Goal: Book appointment/travel/reservation

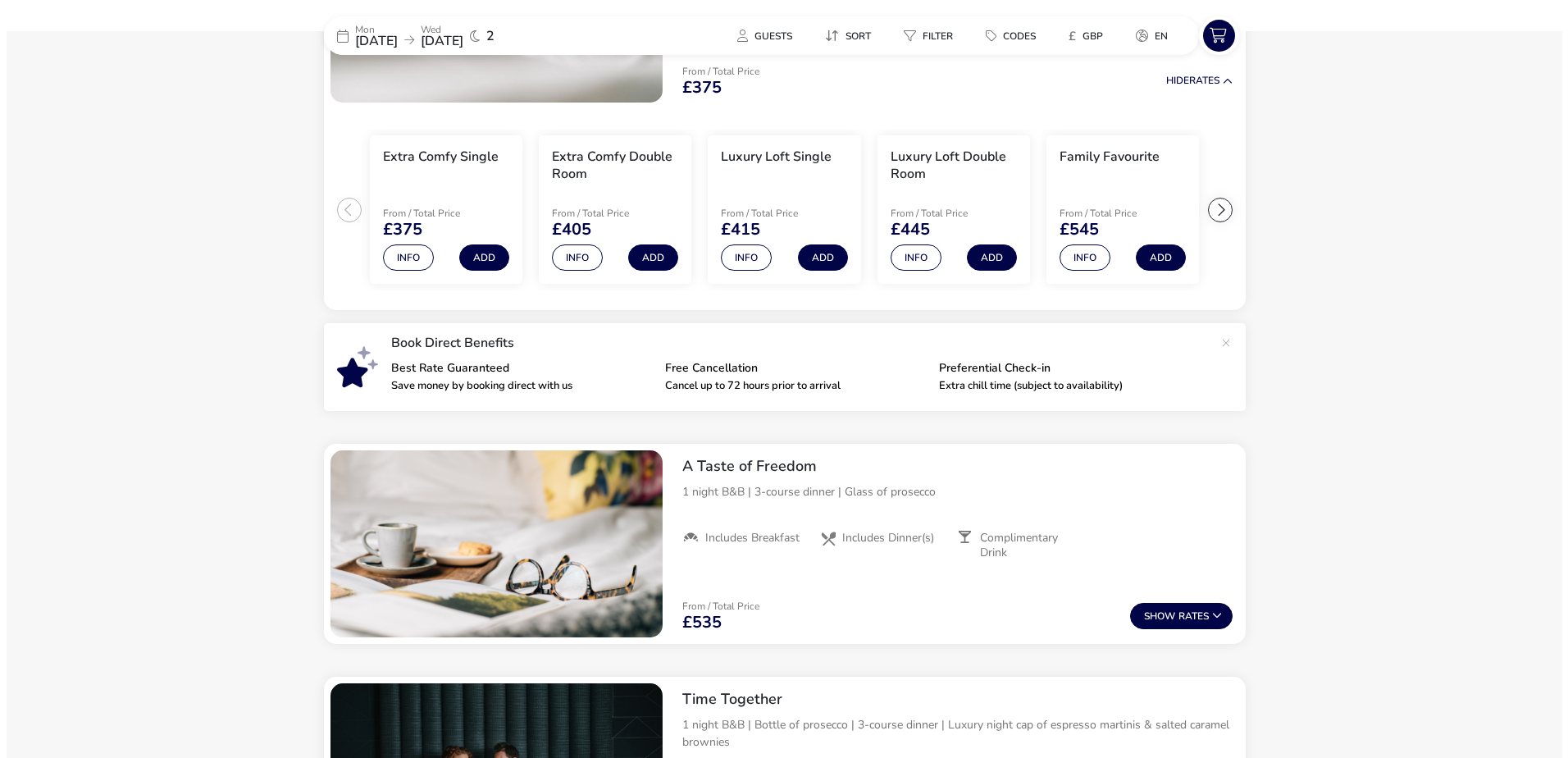
scroll to position [296, 0]
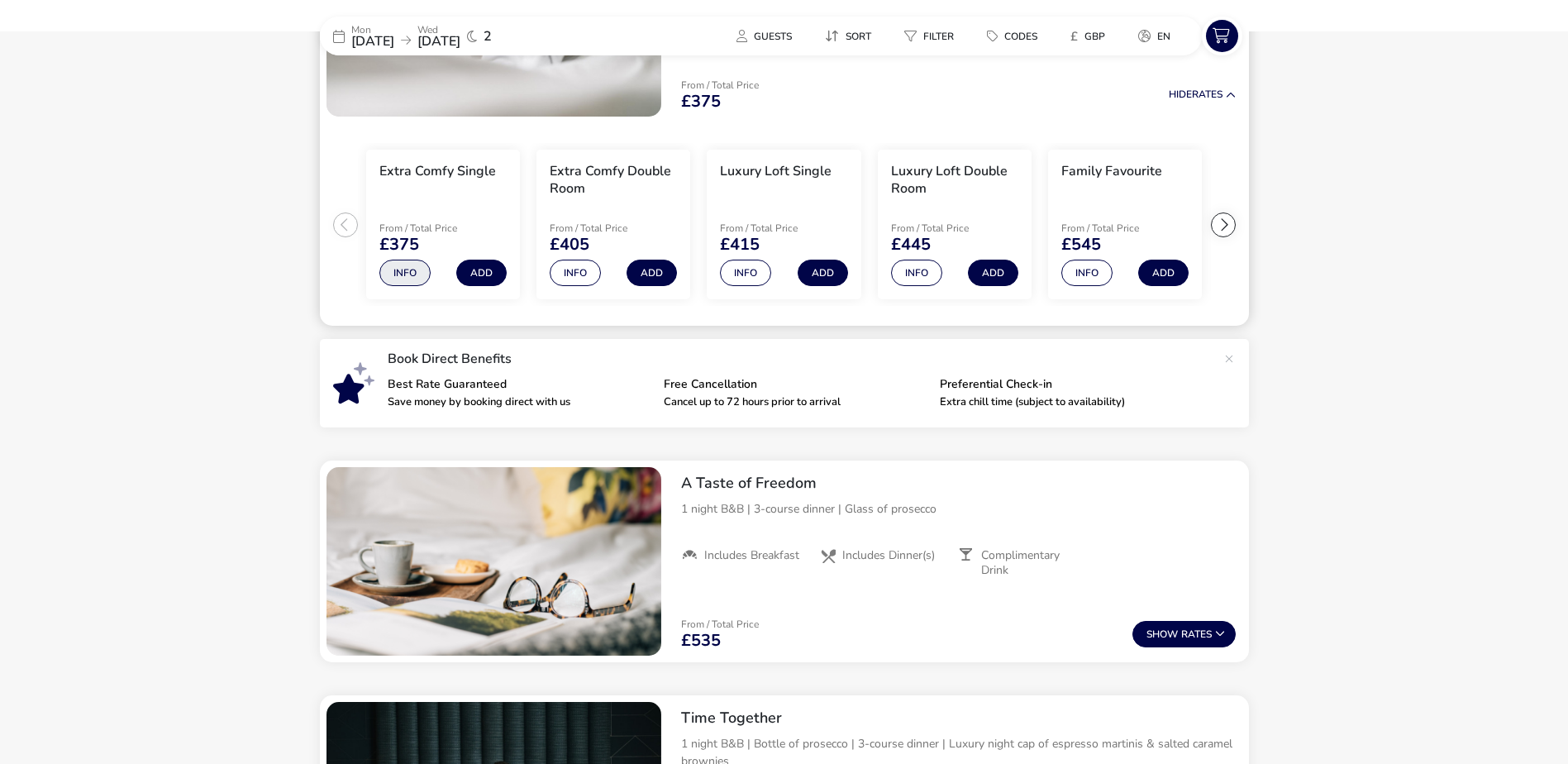
click at [412, 268] on button "Info" at bounding box center [404, 273] width 51 height 26
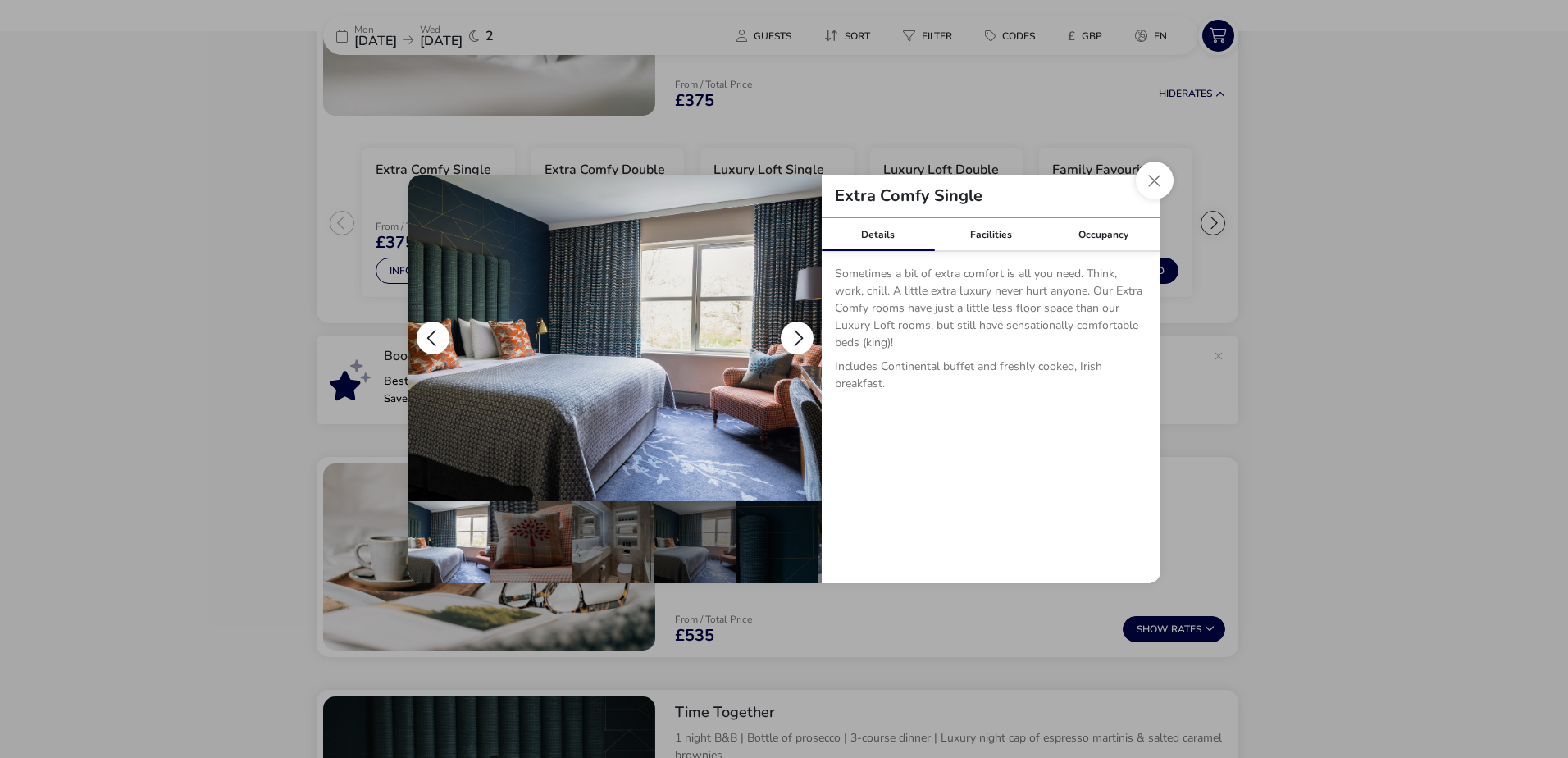
click at [803, 336] on button "details" at bounding box center [797, 338] width 33 height 33
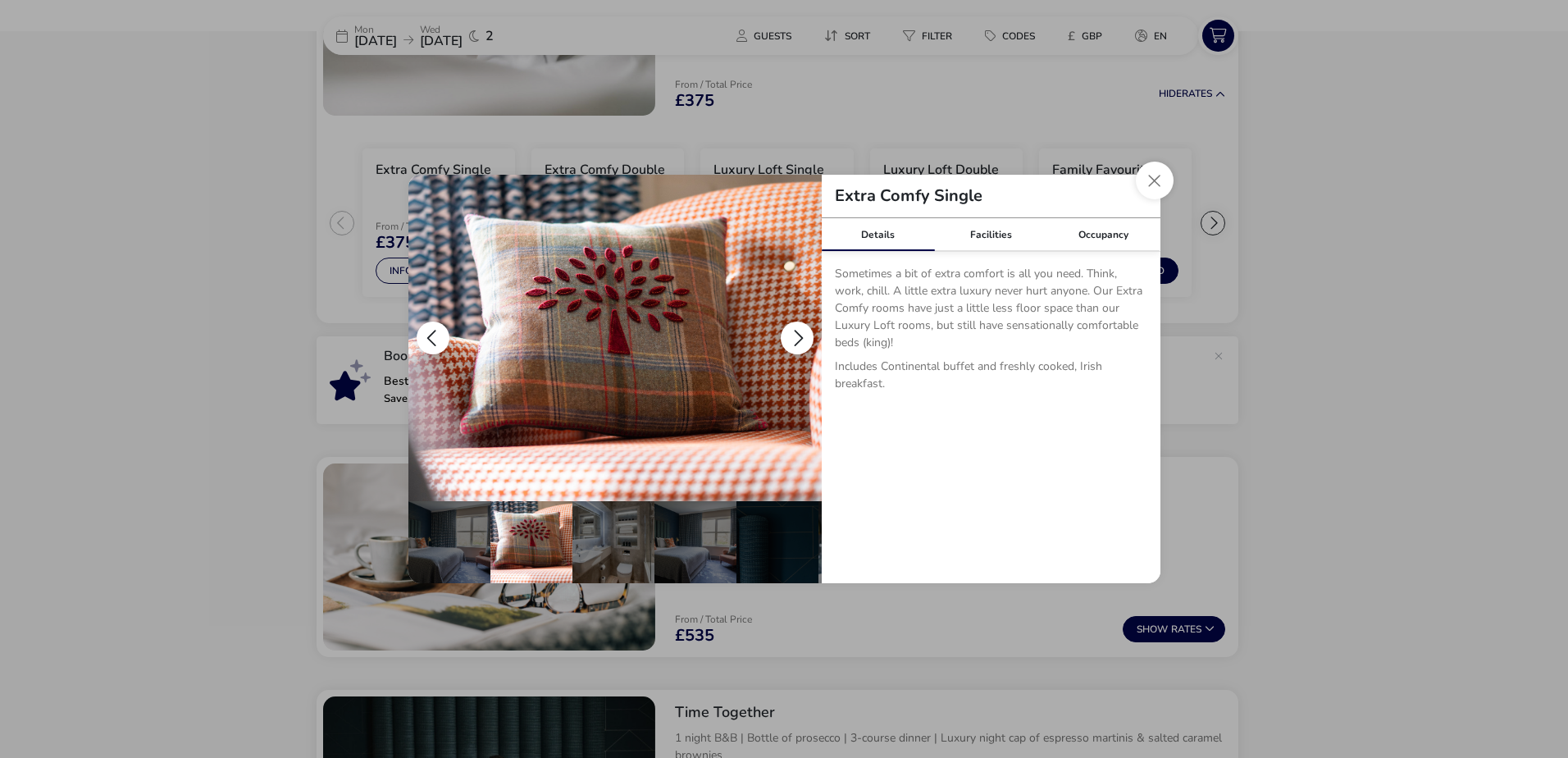
click at [803, 336] on button "details" at bounding box center [797, 338] width 33 height 33
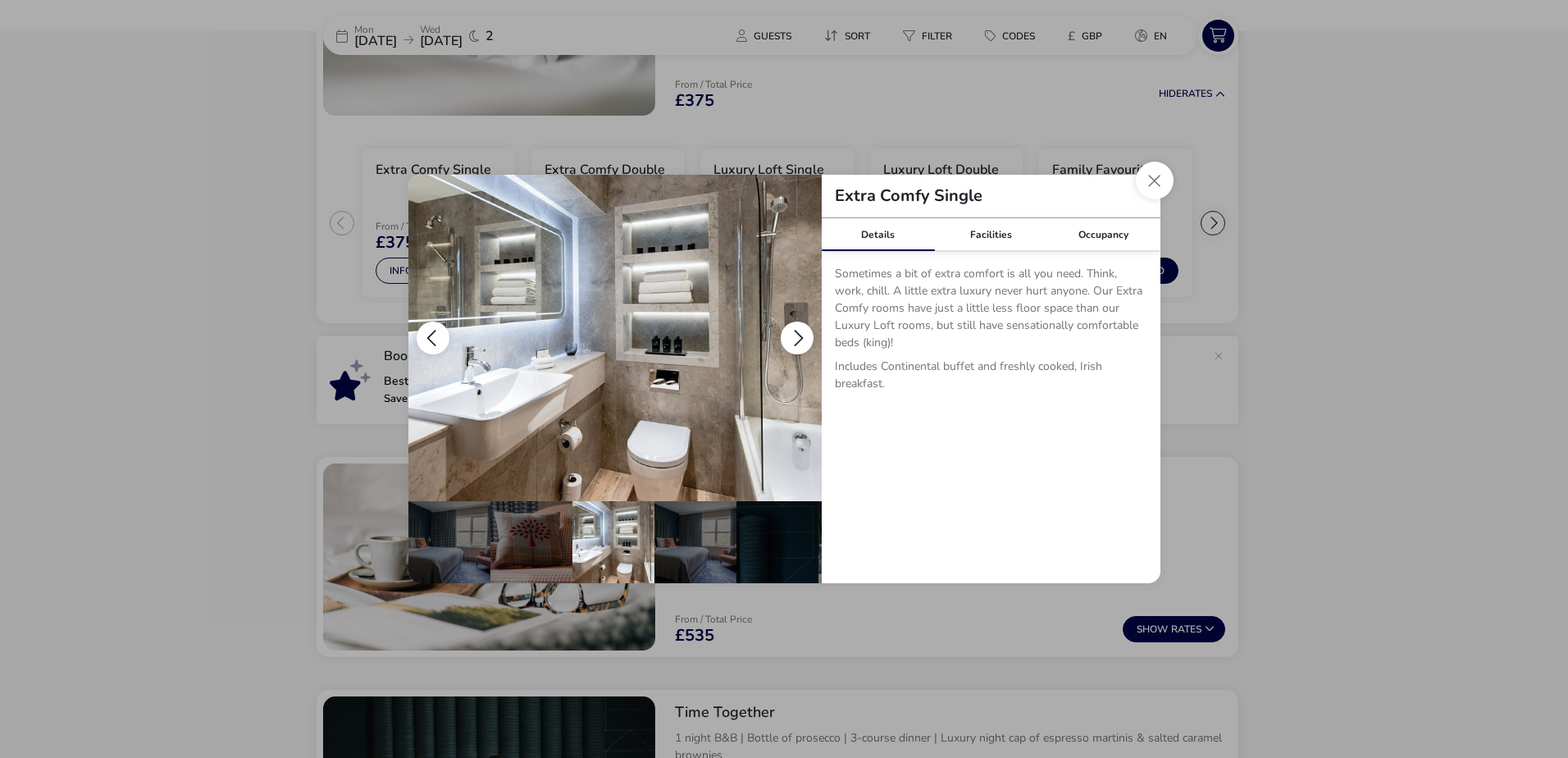
scroll to position [0, 82]
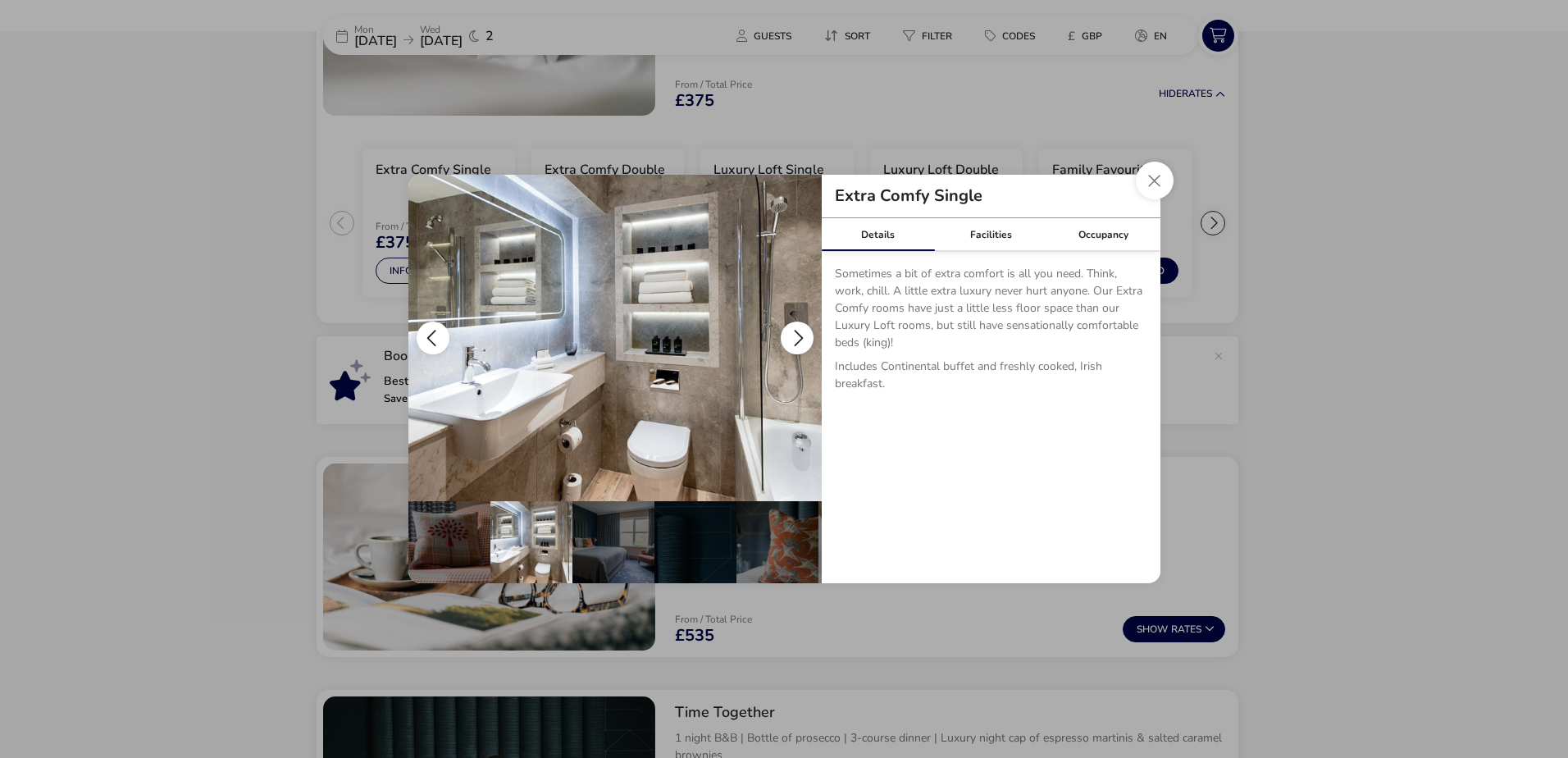
click at [803, 336] on button "details" at bounding box center [797, 338] width 33 height 33
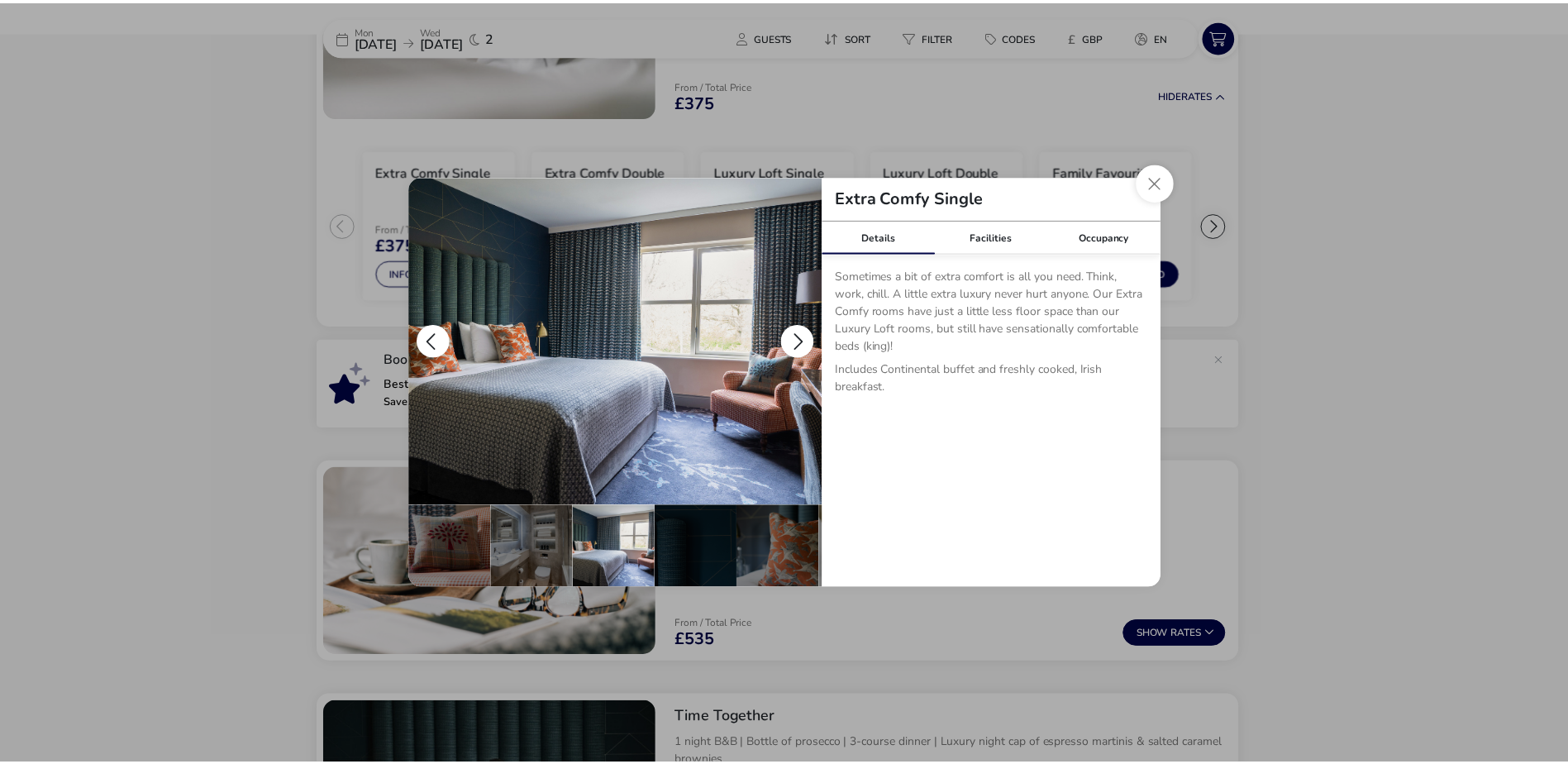
scroll to position [0, 162]
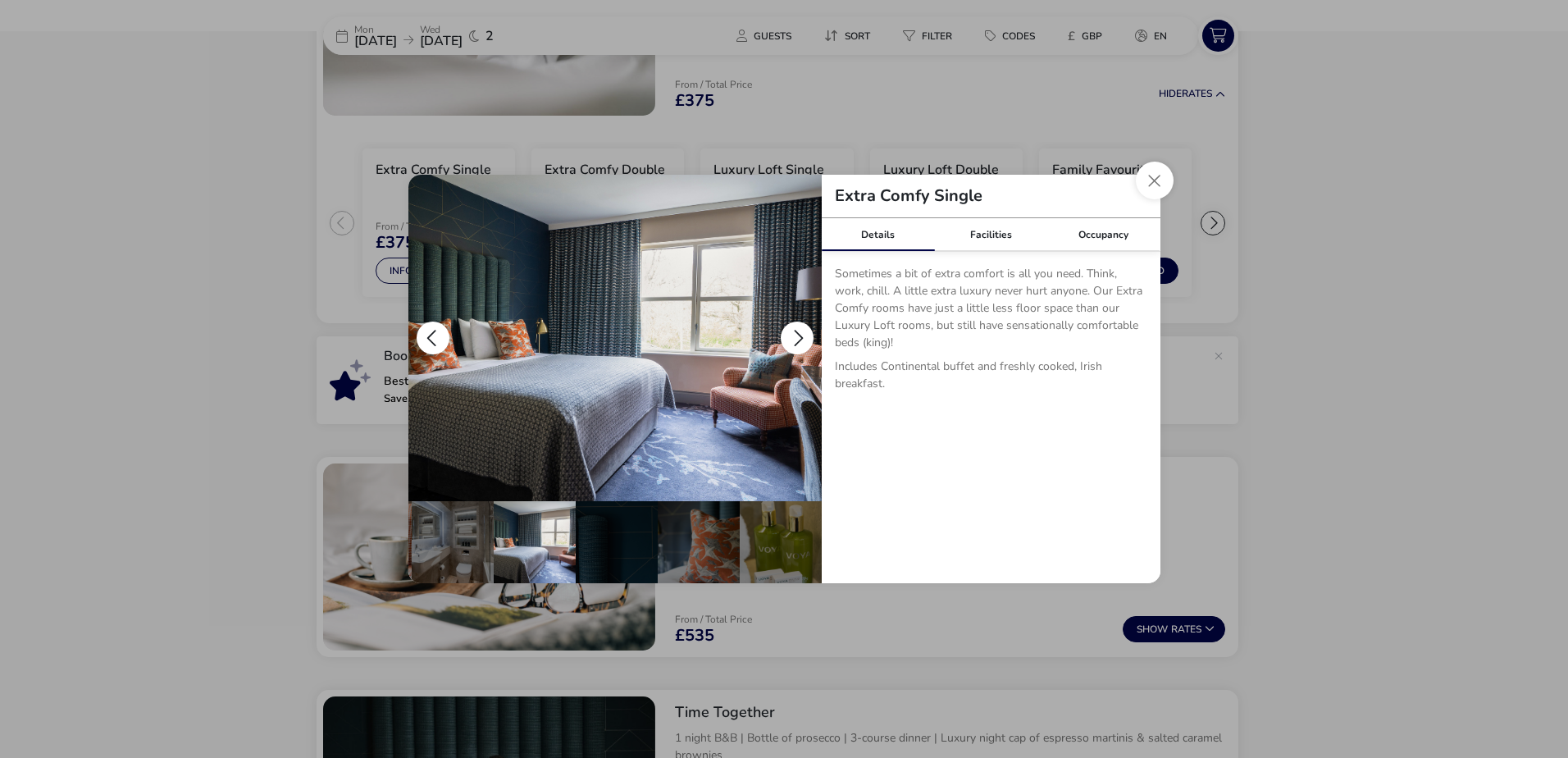
click at [803, 336] on button "details" at bounding box center [797, 338] width 33 height 33
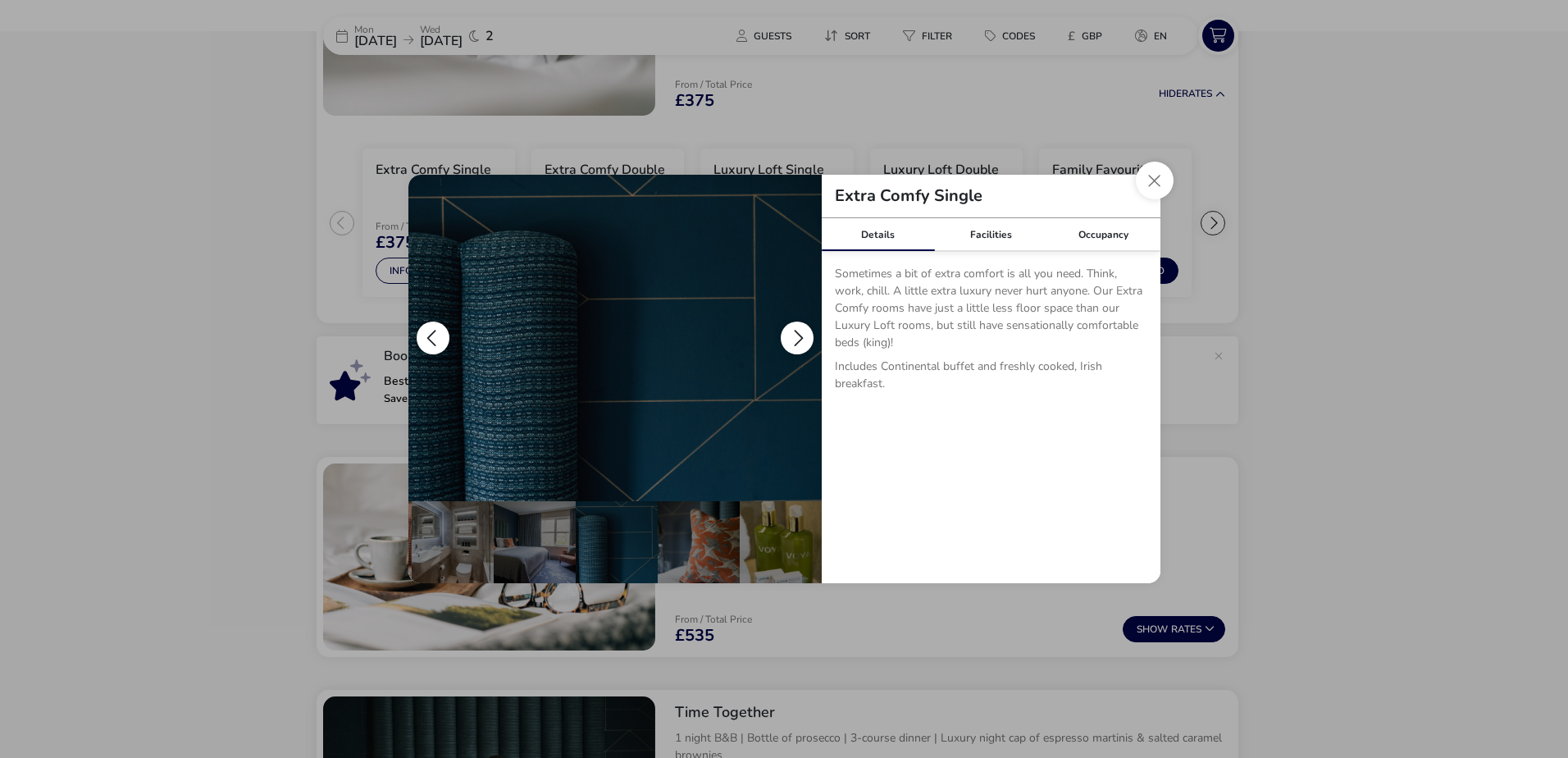
click at [803, 336] on button "details" at bounding box center [797, 338] width 33 height 33
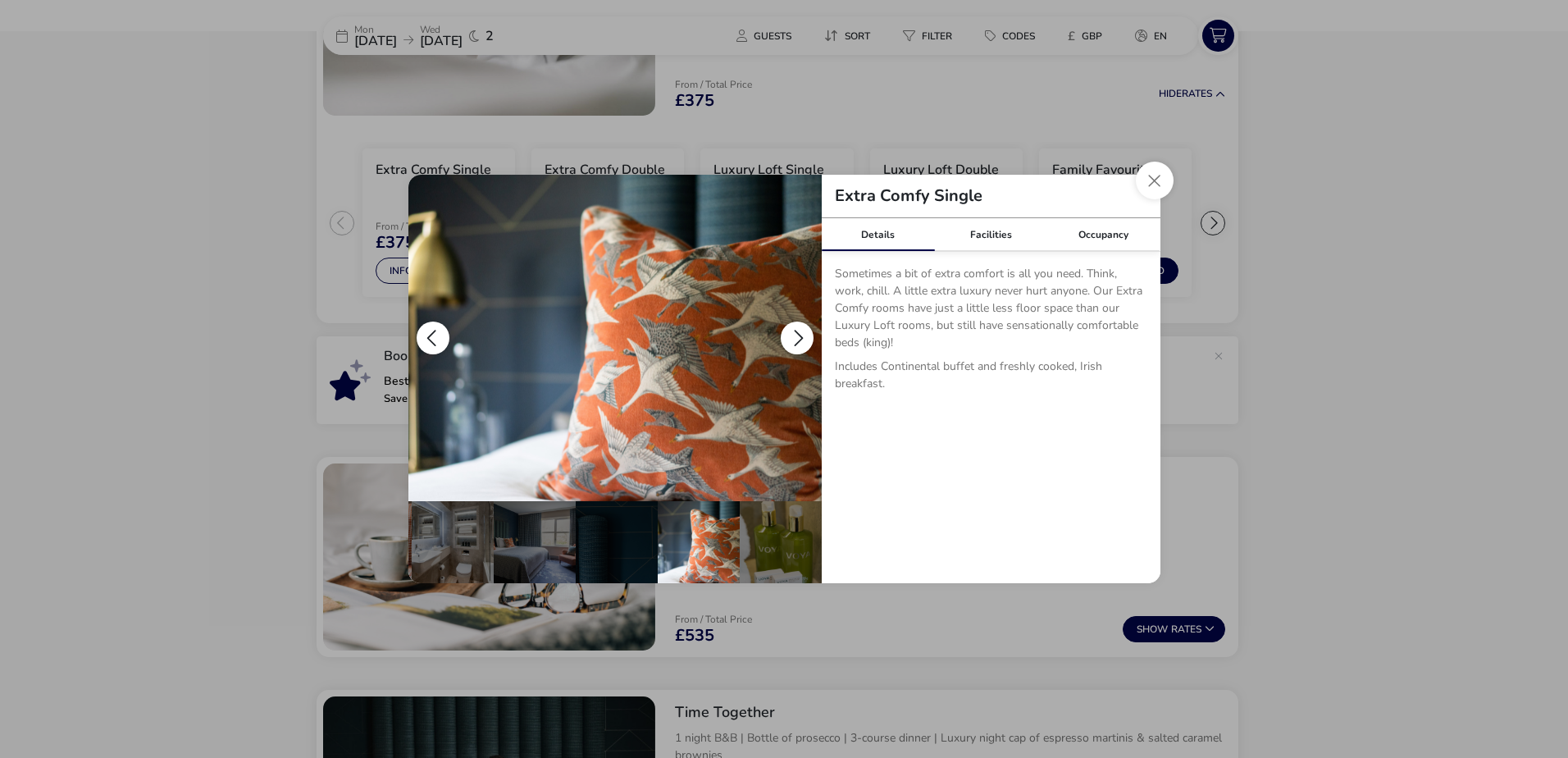
click at [803, 336] on button "details" at bounding box center [797, 338] width 33 height 33
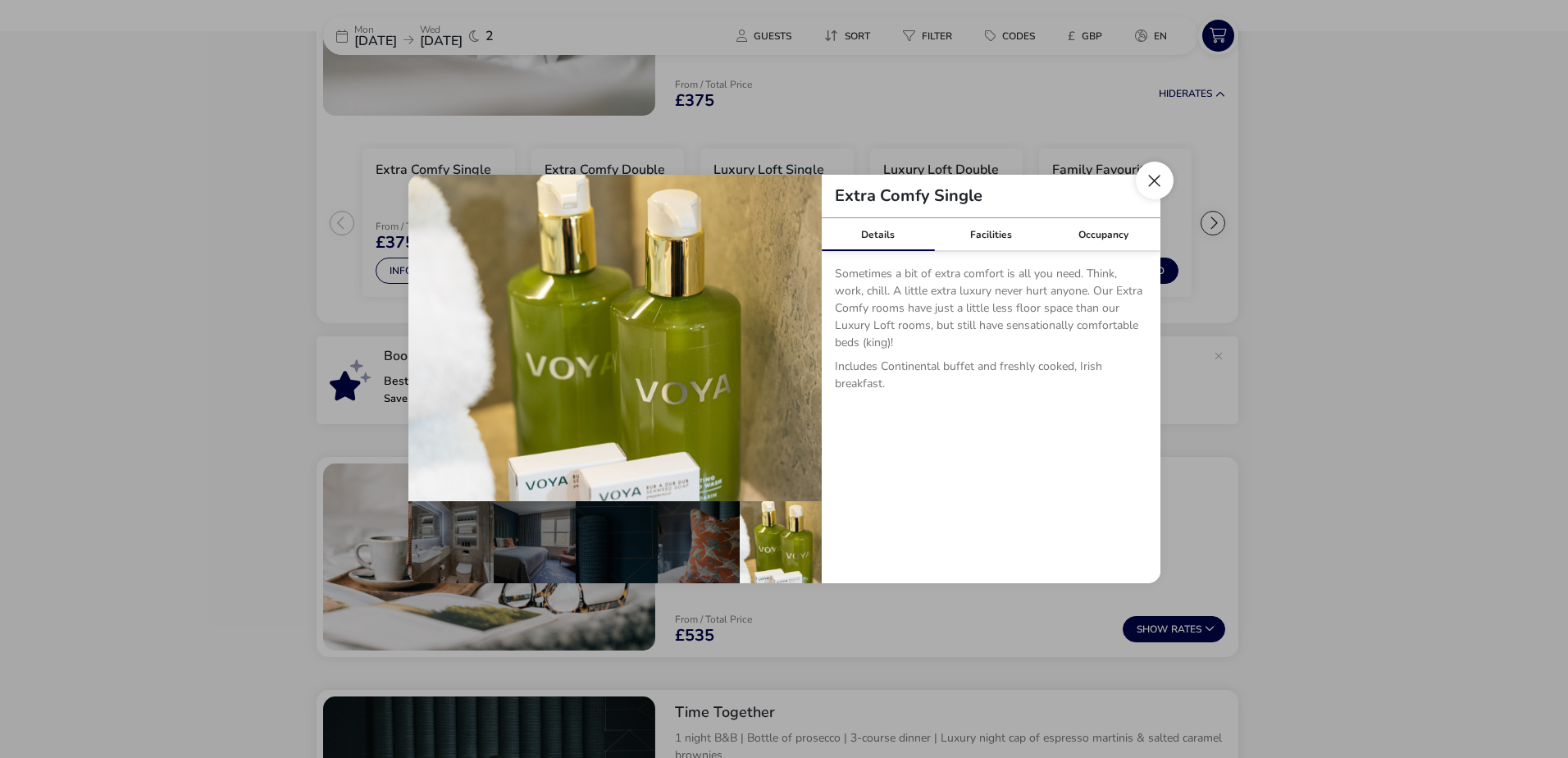
click at [1154, 180] on button "Close dialog" at bounding box center [1154, 180] width 38 height 38
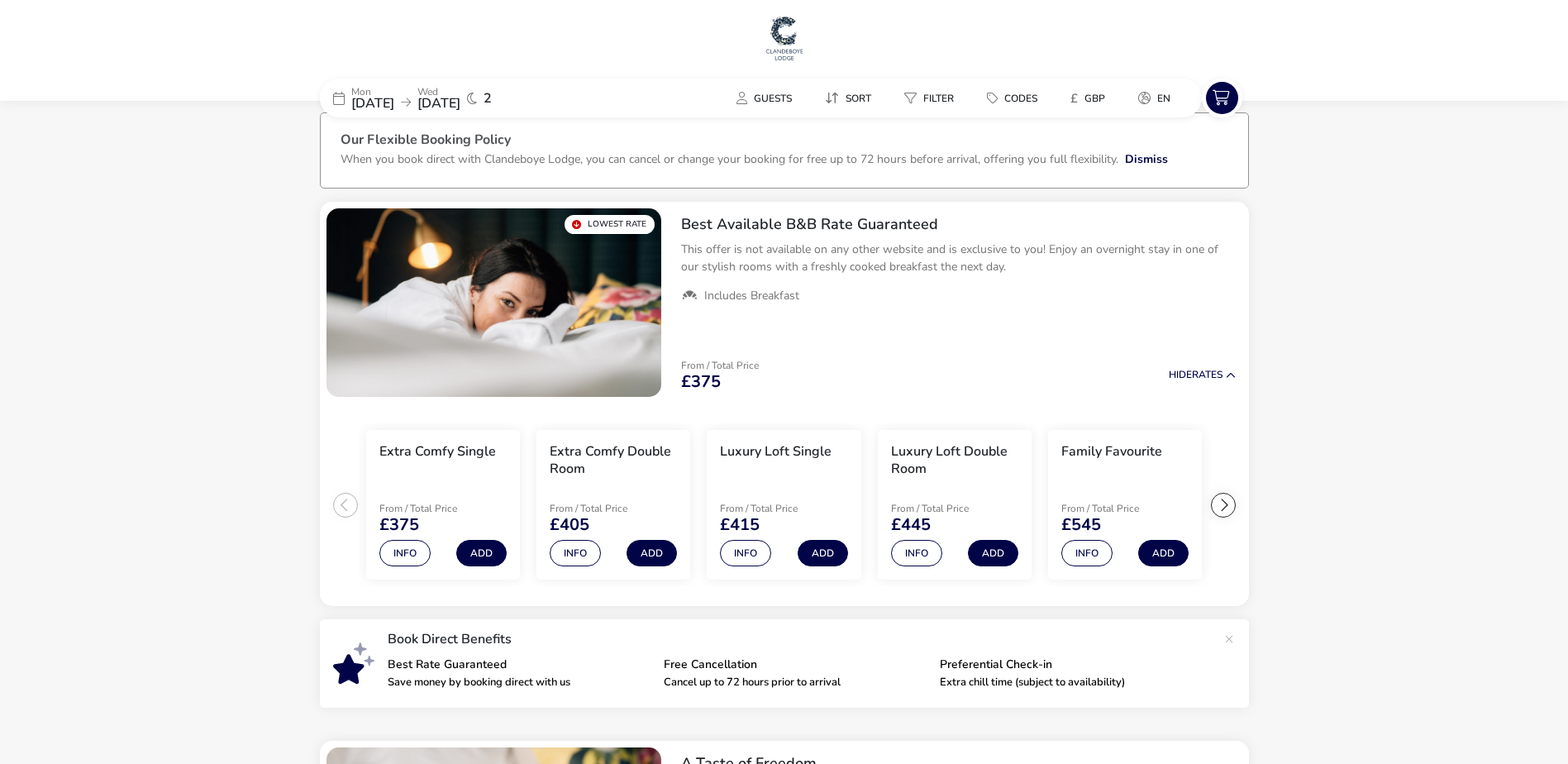
scroll to position [0, 0]
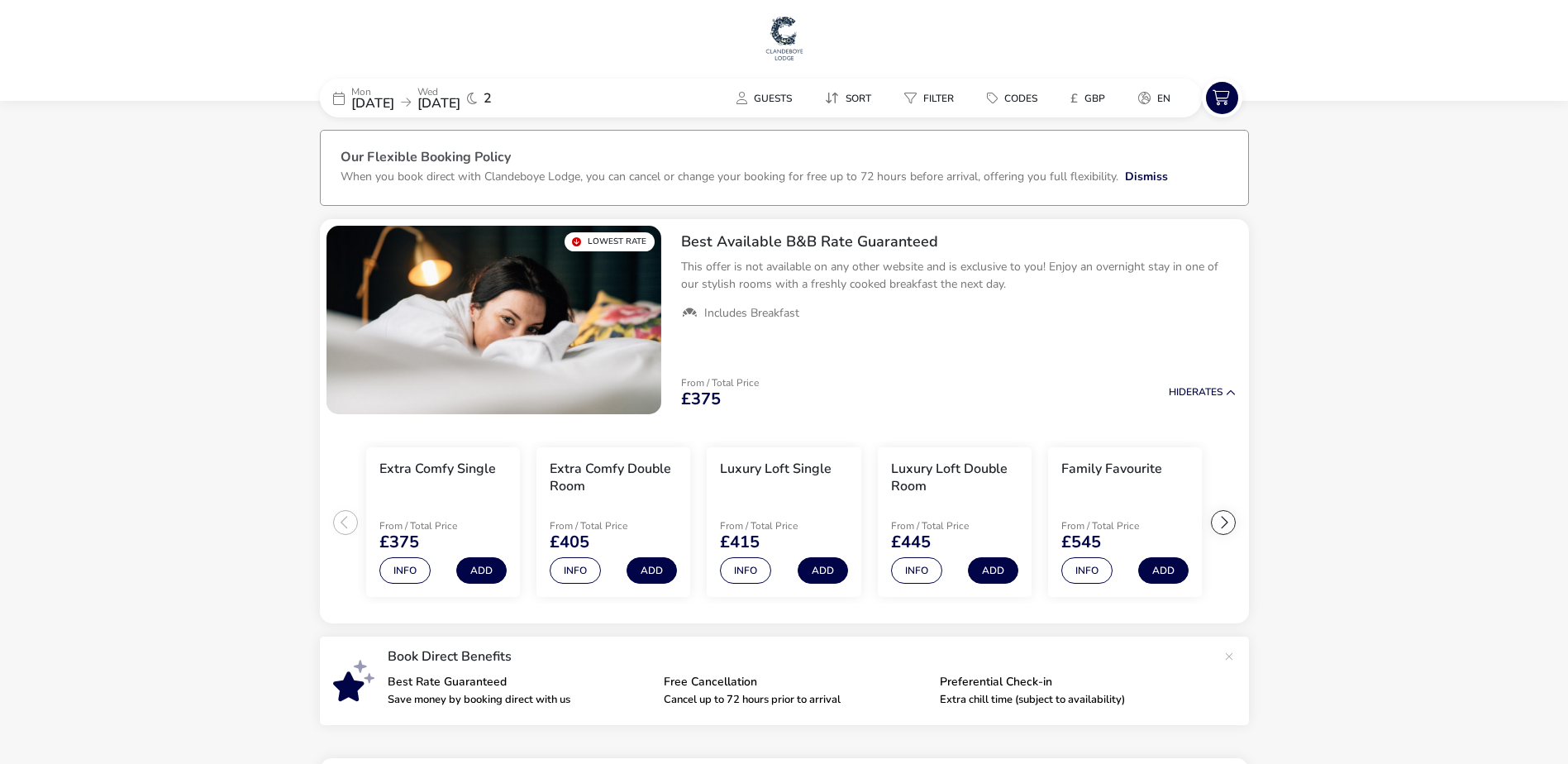
click at [784, 38] on img at bounding box center [784, 37] width 41 height 49
